Goal: Task Accomplishment & Management: Use online tool/utility

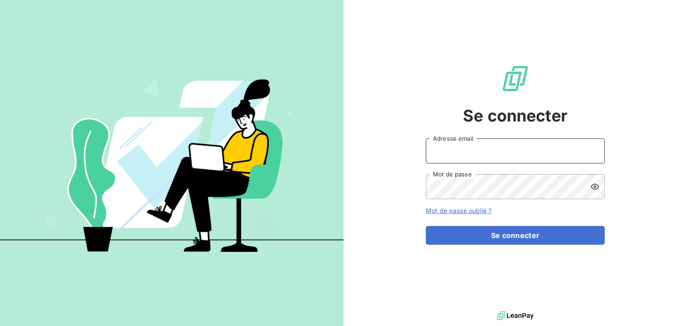
type input "[EMAIL_ADDRESS][DOMAIN_NAME]"
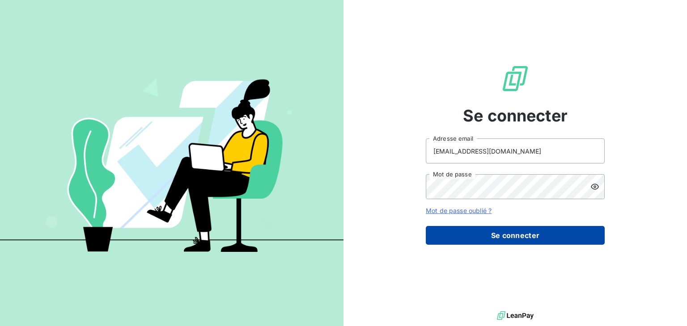
drag, startPoint x: 0, startPoint y: 0, endPoint x: 510, endPoint y: 241, distance: 564.2
click at [510, 241] on button "Se connecter" at bounding box center [515, 235] width 179 height 19
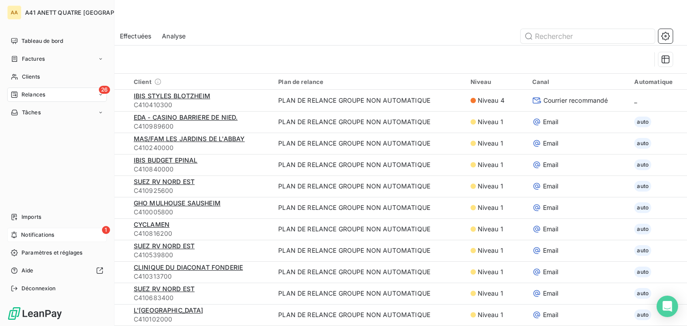
click at [38, 233] on span "Notifications" at bounding box center [37, 235] width 33 height 8
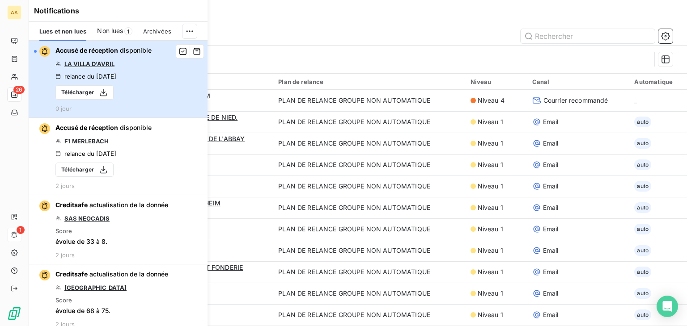
click at [35, 52] on div "button" at bounding box center [35, 51] width 3 height 3
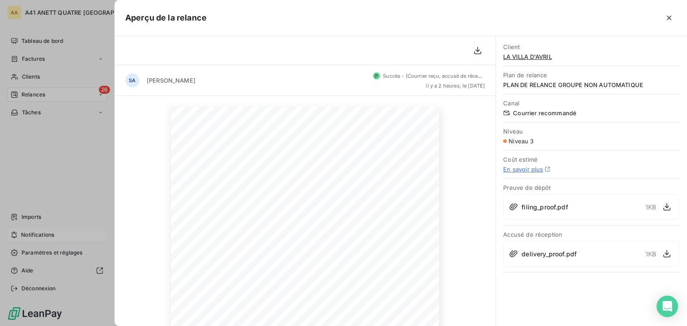
click at [32, 91] on div at bounding box center [343, 163] width 687 height 326
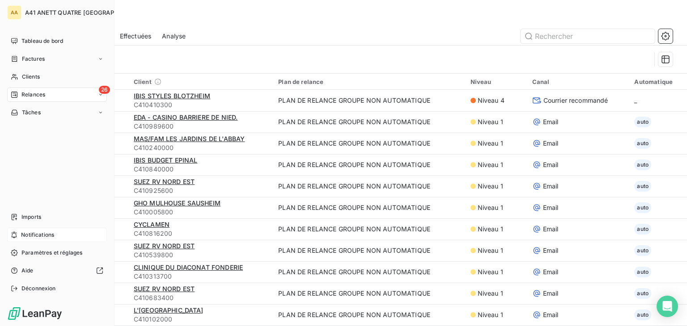
click at [32, 94] on span "Relances" at bounding box center [33, 95] width 24 height 8
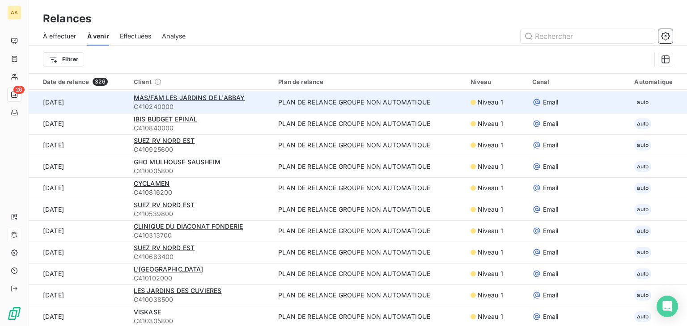
scroll to position [134, 0]
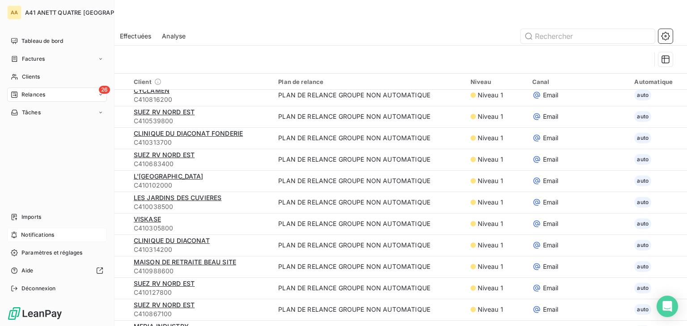
click at [11, 93] on icon at bounding box center [14, 95] width 6 height 6
click at [28, 115] on span "À effectuer" at bounding box center [35, 113] width 29 height 8
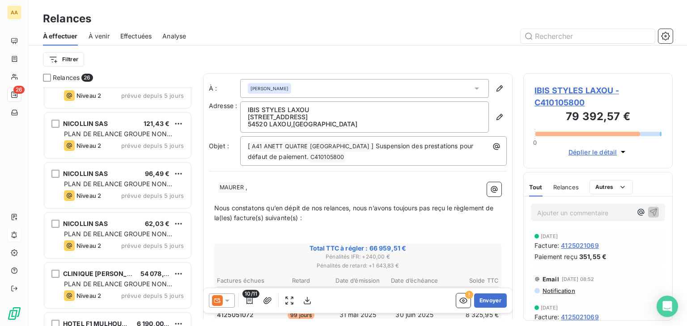
scroll to position [1063, 0]
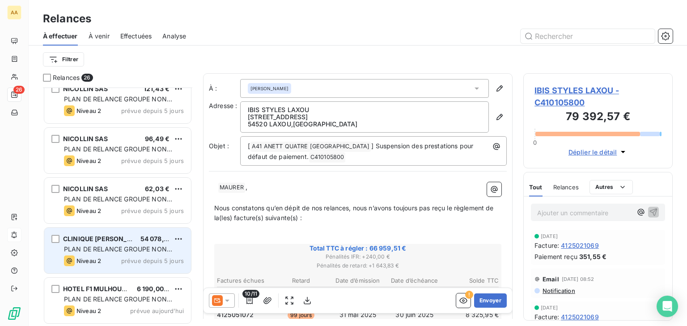
click at [140, 245] on span "PLAN DE RELANCE GROUPE NON AUTOMATIQUE" at bounding box center [118, 253] width 108 height 17
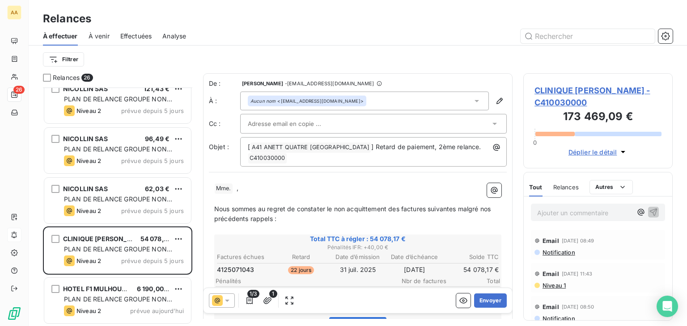
click at [472, 102] on icon at bounding box center [476, 101] width 9 height 9
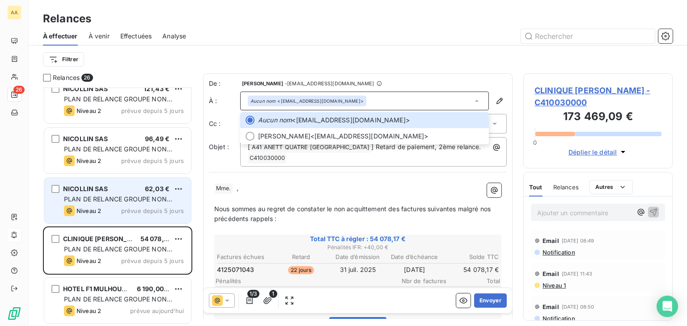
click at [110, 194] on div "NICOLLIN SAS 62,03 € PLAN DE RELANCE GROUPE NON AUTOMATIQUE Niveau 2 prévue dep…" at bounding box center [117, 201] width 147 height 46
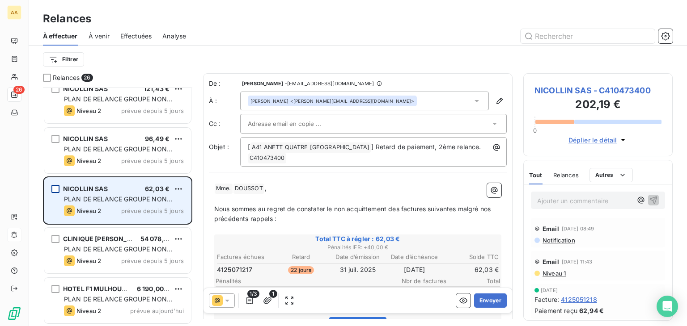
click at [58, 189] on div "grid" at bounding box center [55, 189] width 8 height 8
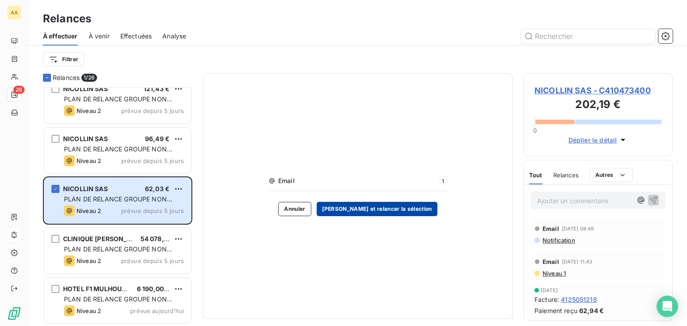
click at [379, 209] on button "[PERSON_NAME] et relancer la sélection" at bounding box center [377, 209] width 121 height 14
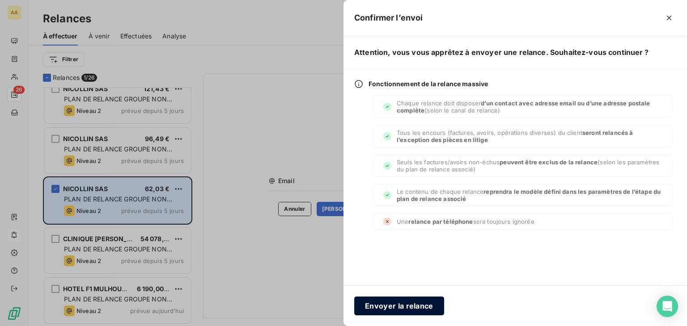
click at [397, 303] on button "Envoyer la relance" at bounding box center [399, 306] width 90 height 19
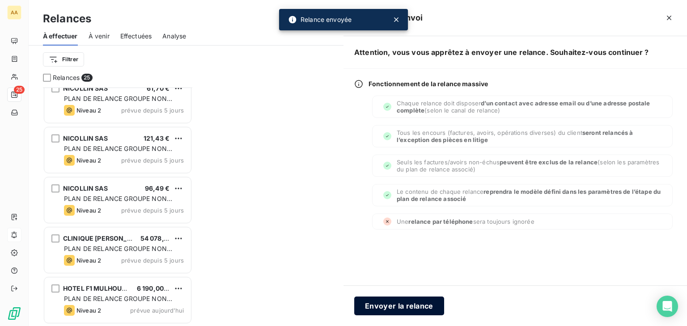
scroll to position [1013, 0]
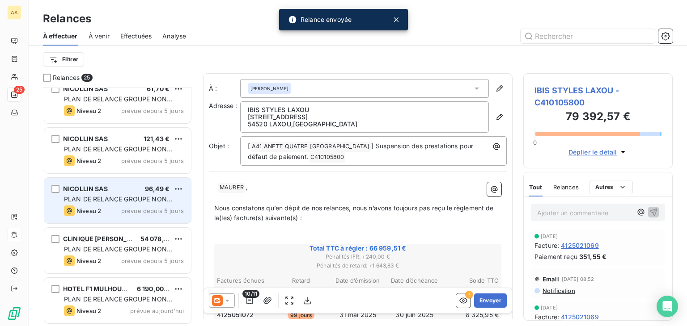
click at [112, 207] on div "Niveau 2 prévue depuis 5 jours" at bounding box center [124, 211] width 120 height 11
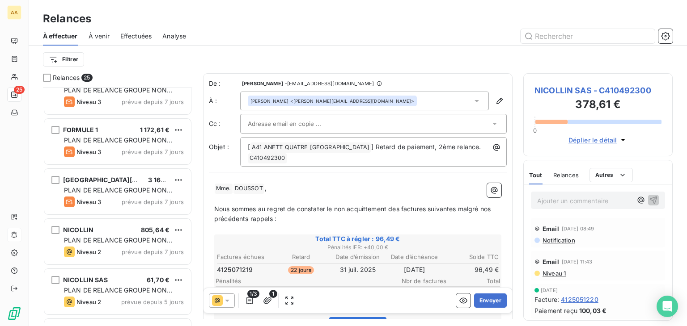
scroll to position [477, 0]
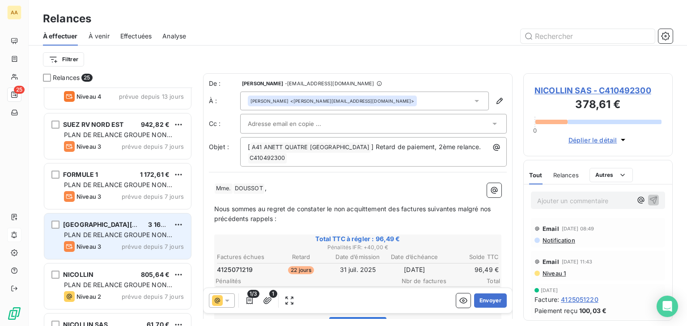
click at [112, 231] on span "PLAN DE RELANCE GROUPE NON AUTOMATIQUE" at bounding box center [118, 239] width 108 height 17
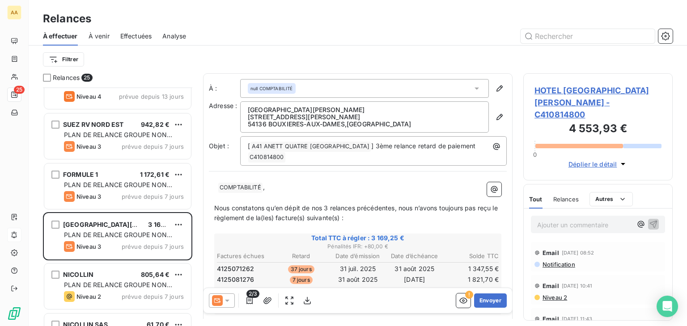
click at [474, 87] on icon at bounding box center [476, 88] width 9 height 9
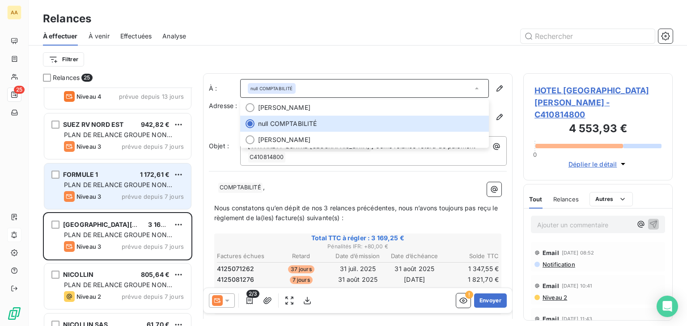
click at [86, 188] on span "PLAN DE RELANCE GROUPE NON AUTOMATIQUE" at bounding box center [118, 189] width 108 height 17
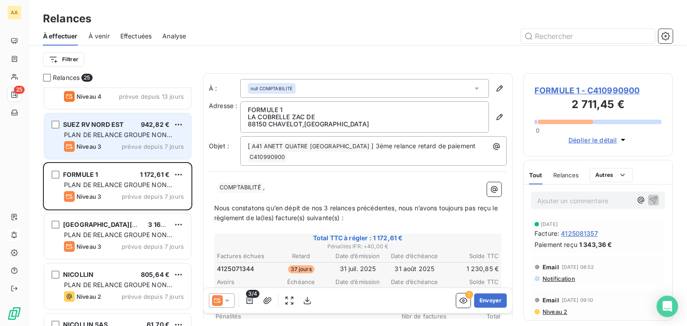
click at [112, 147] on div "Niveau 3 prévue depuis 7 jours" at bounding box center [124, 146] width 120 height 11
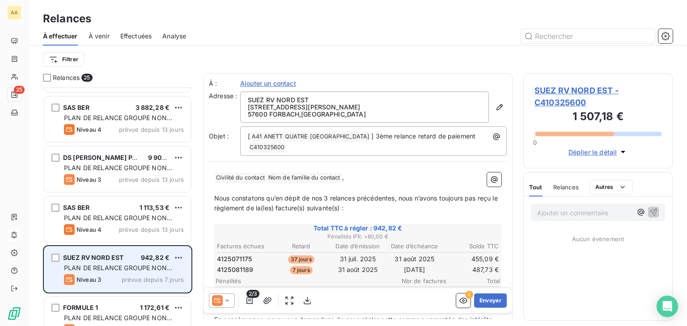
scroll to position [342, 0]
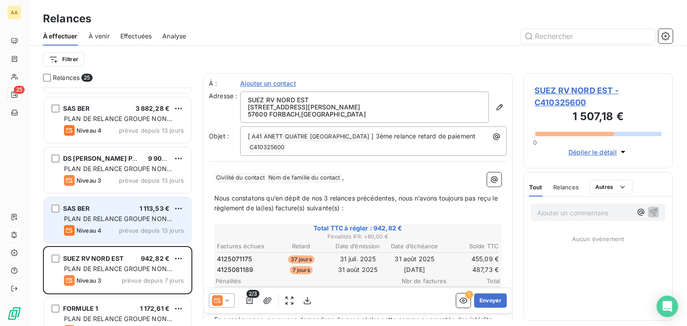
click at [110, 210] on div "SAS BER 1 113,53 €" at bounding box center [124, 209] width 120 height 8
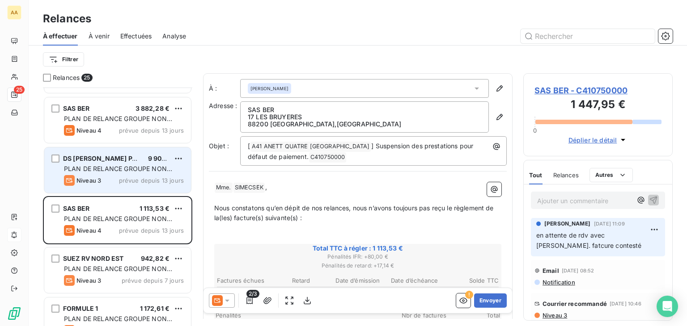
click at [121, 169] on span "PLAN DE RELANCE GROUPE NON AUTOMATIQUE" at bounding box center [118, 173] width 108 height 17
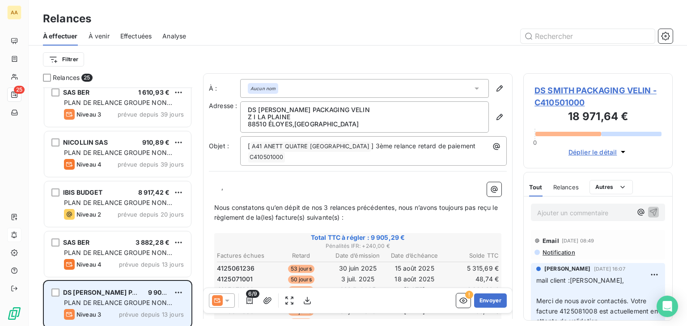
scroll to position [164, 0]
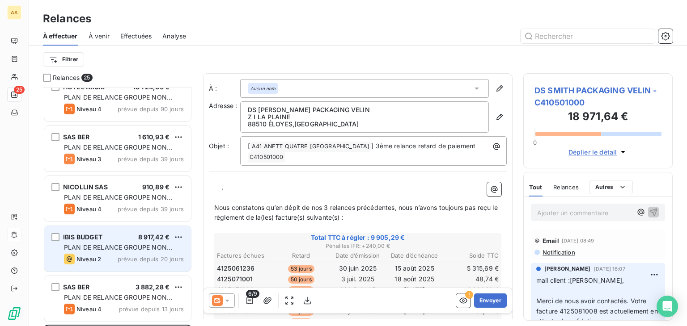
click at [122, 244] on span "PLAN DE RELANCE GROUPE NON AUTOMATIQUE" at bounding box center [118, 252] width 108 height 17
